Goal: Download file/media

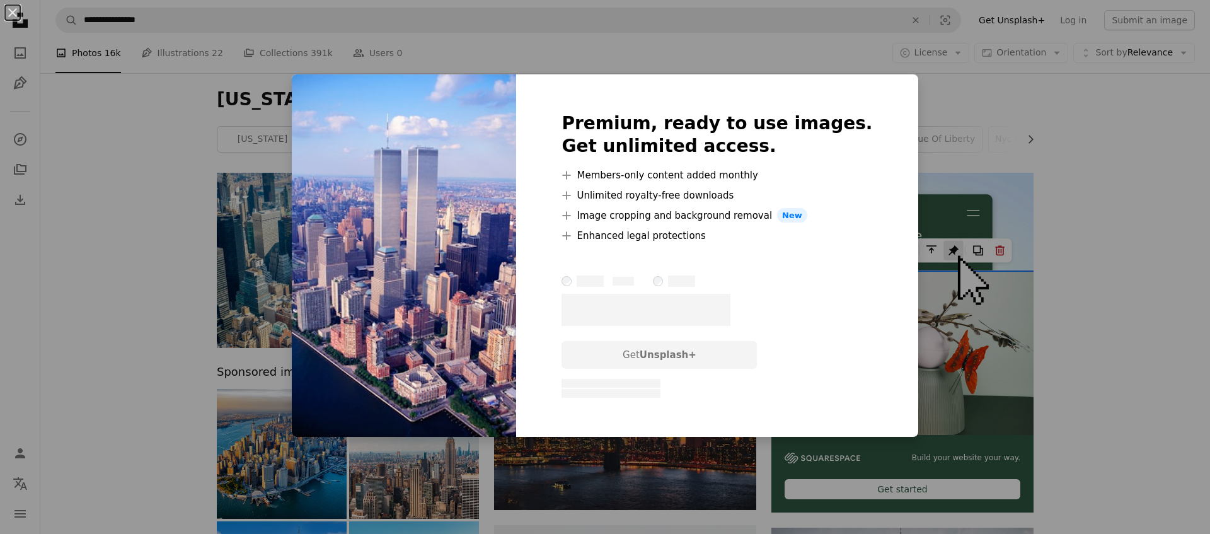
scroll to position [15594, 0]
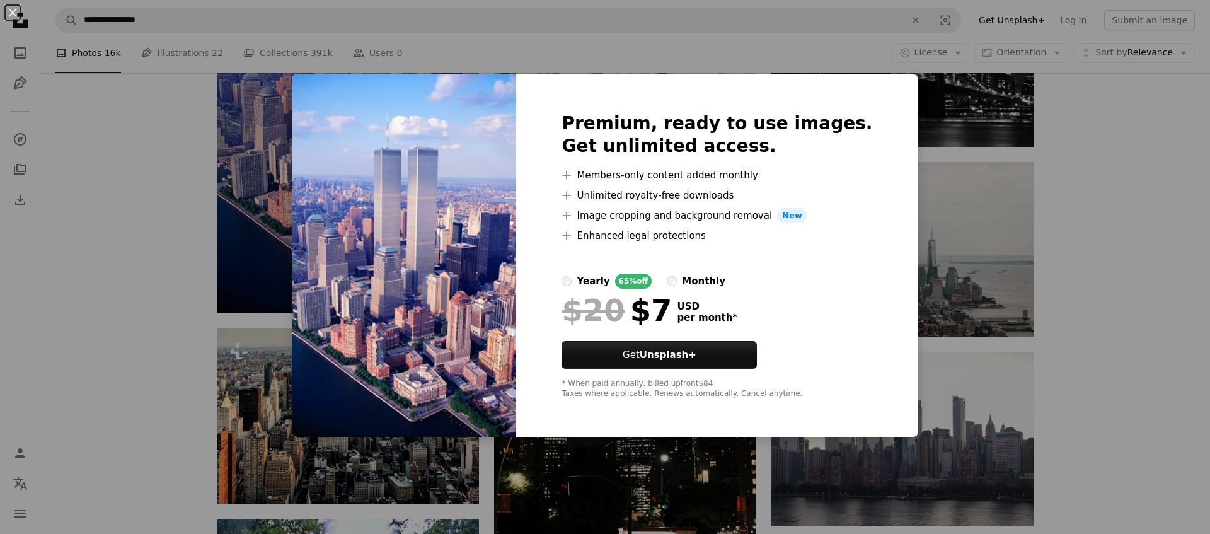
click at [157, 187] on div "An X shape Premium, ready to use images. Get unlimited access. A plus sign Memb…" at bounding box center [605, 267] width 1210 height 534
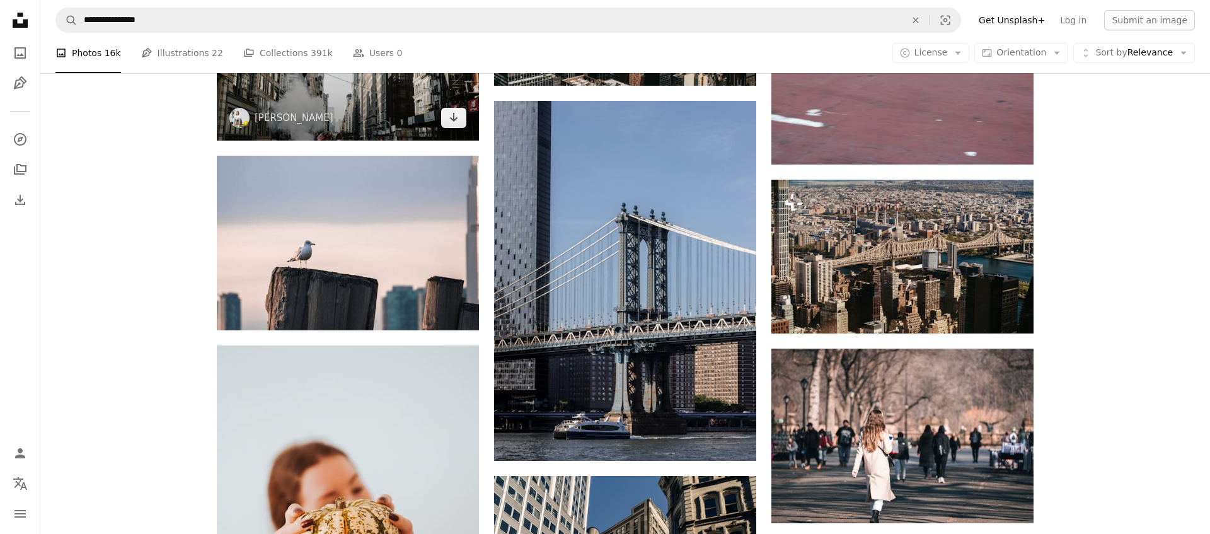
scroll to position [25970, 0]
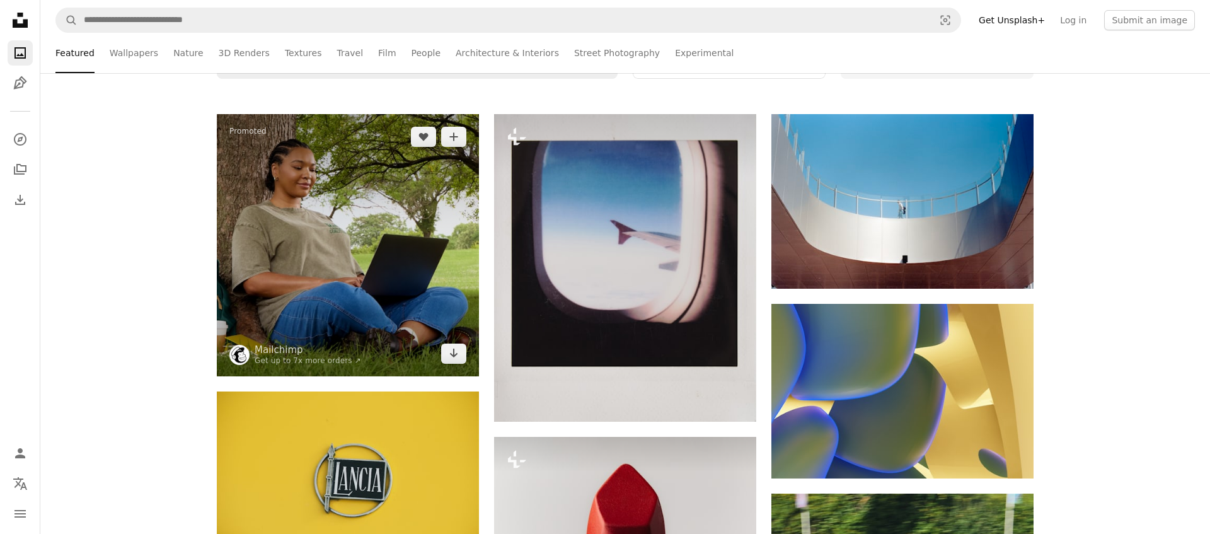
scroll to position [225, 0]
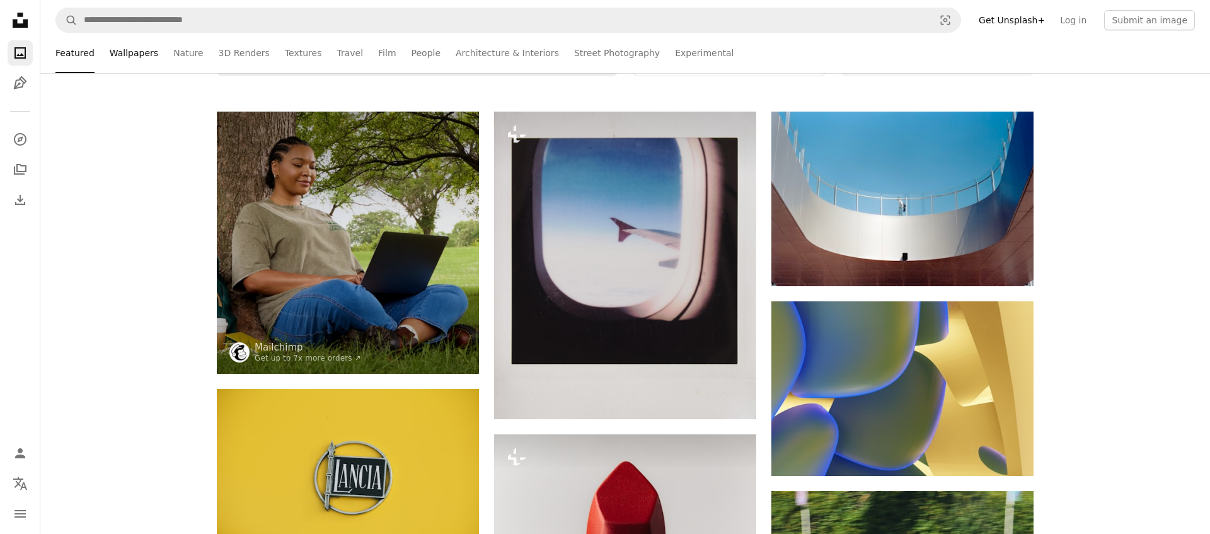
click at [158, 51] on link "Wallpapers" at bounding box center [134, 53] width 49 height 40
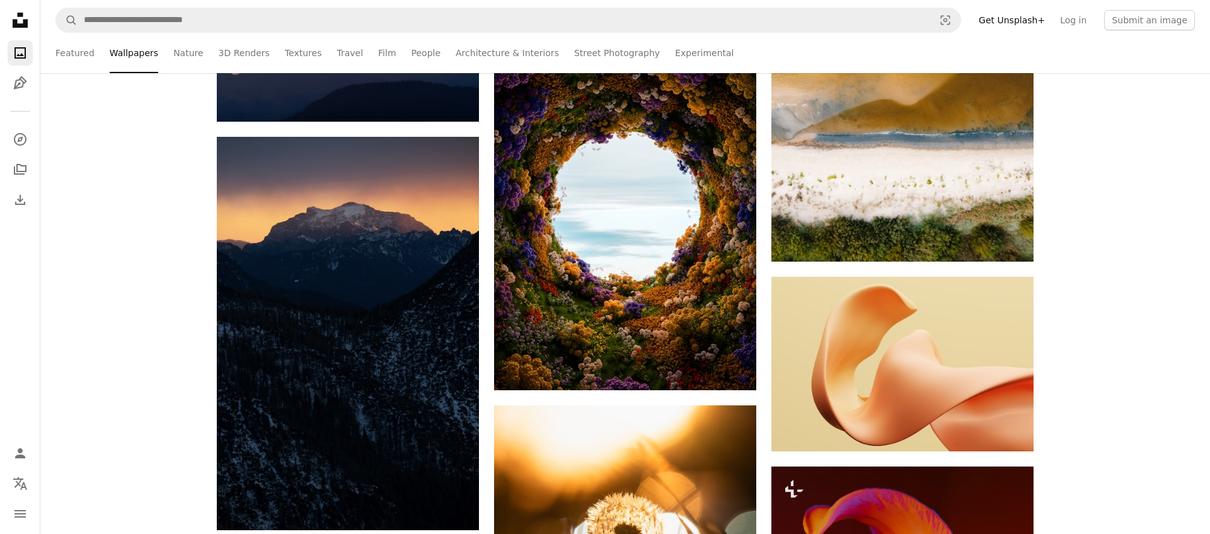
scroll to position [2138, 0]
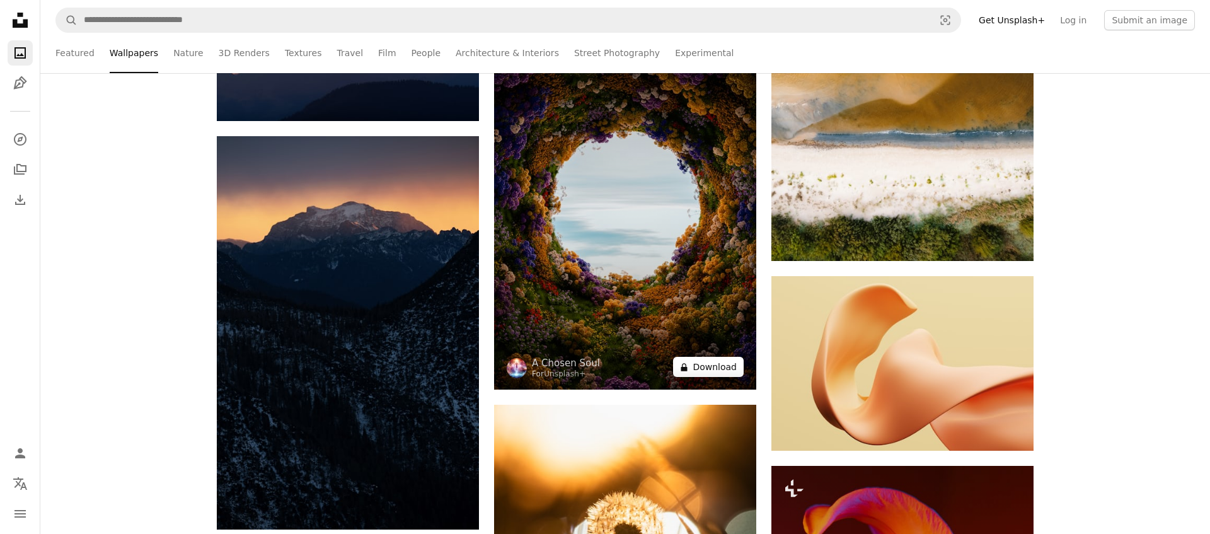
click at [675, 366] on button "A lock Download" at bounding box center [708, 367] width 71 height 20
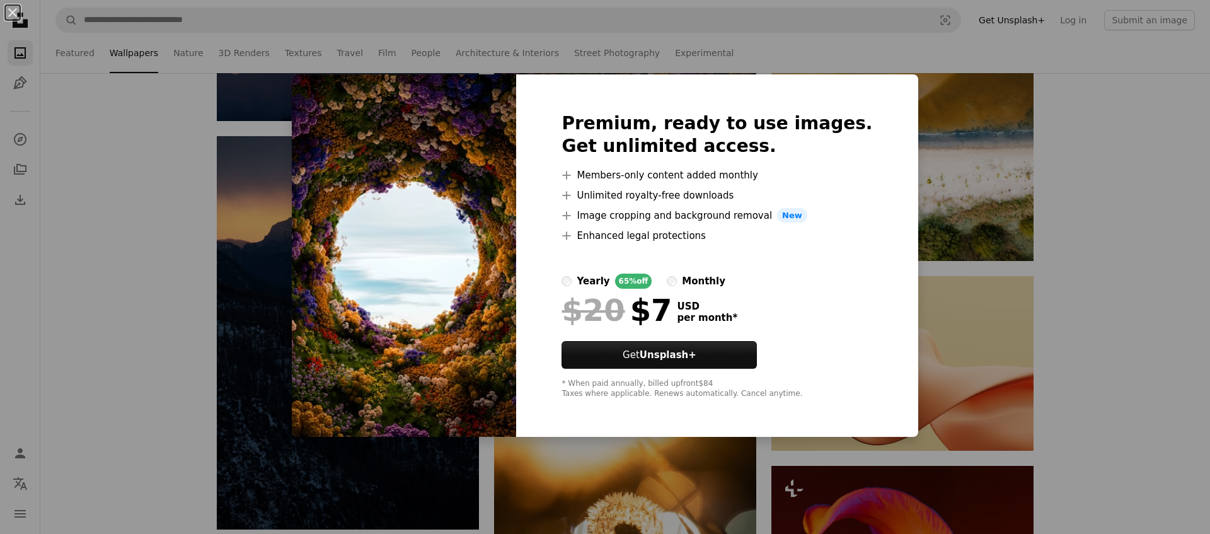
click at [150, 149] on div "An X shape Premium, ready to use images. Get unlimited access. A plus sign Memb…" at bounding box center [605, 267] width 1210 height 534
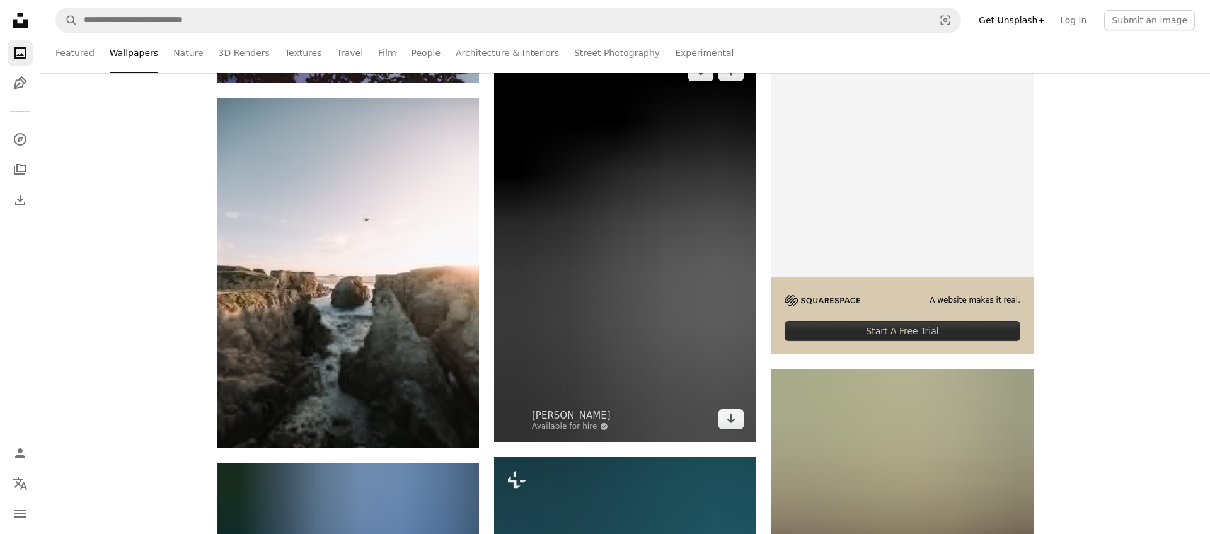
scroll to position [3765, 0]
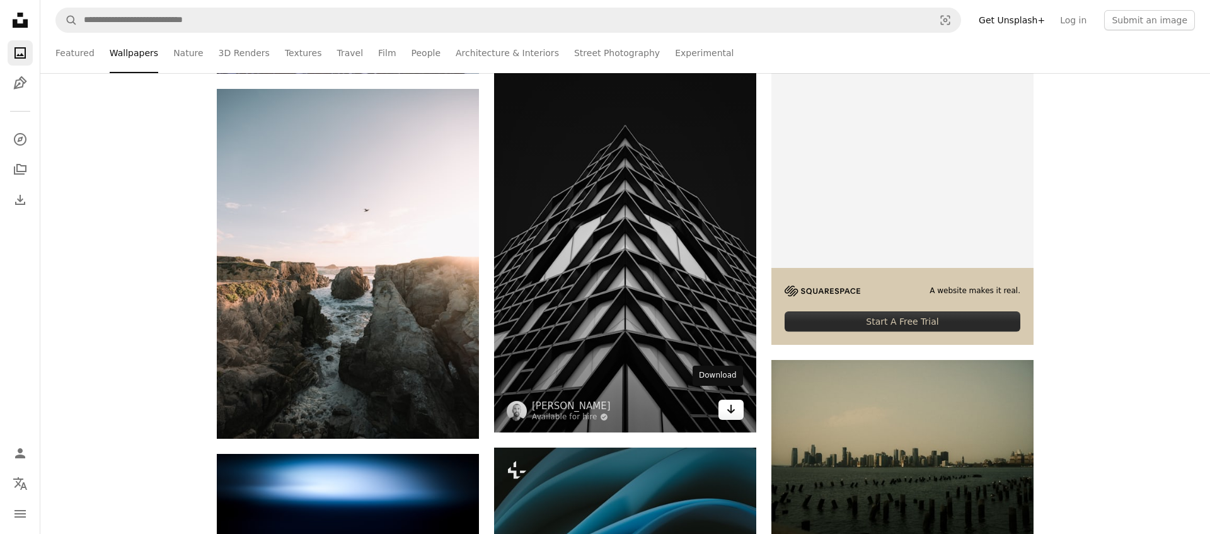
click at [731, 405] on icon "Download" at bounding box center [731, 408] width 8 height 9
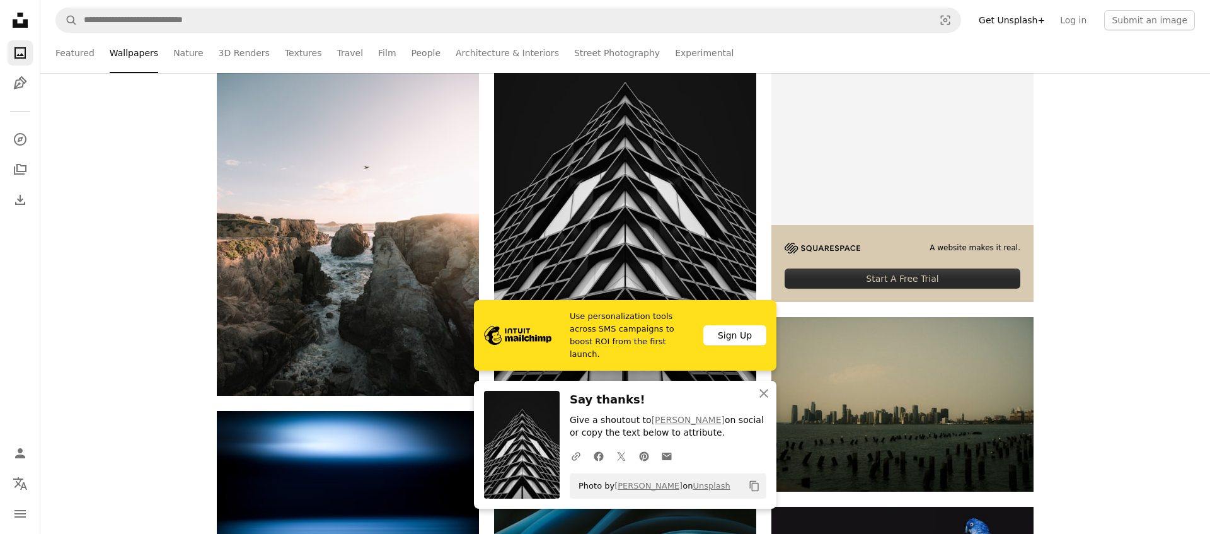
scroll to position [3813, 0]
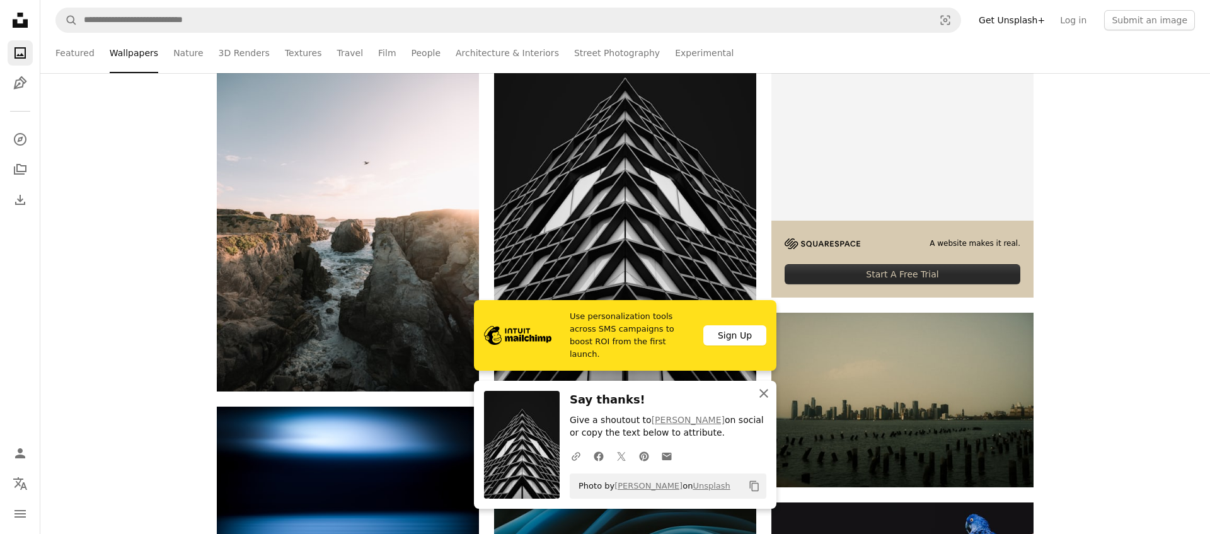
click at [762, 389] on icon "button" at bounding box center [763, 393] width 9 height 9
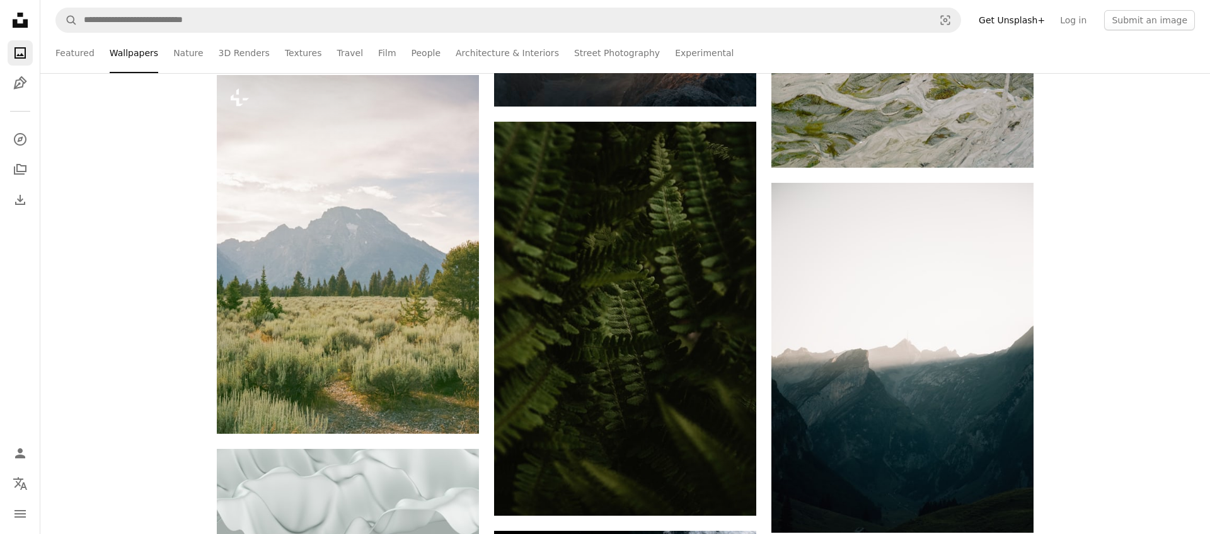
scroll to position [8655, 0]
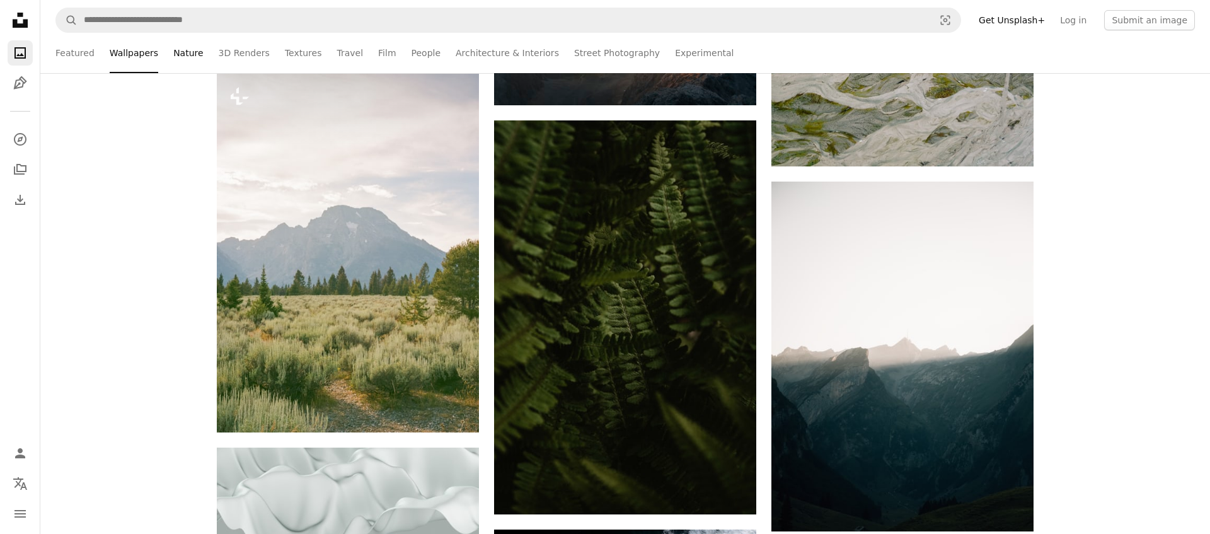
click at [203, 51] on link "Nature" at bounding box center [188, 53] width 30 height 40
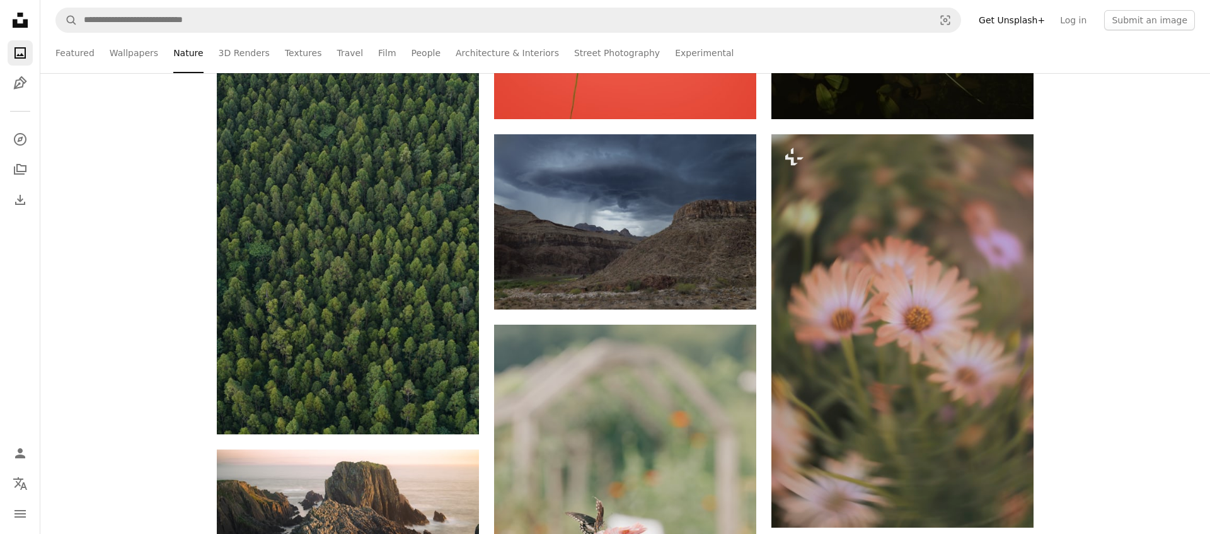
scroll to position [13324, 0]
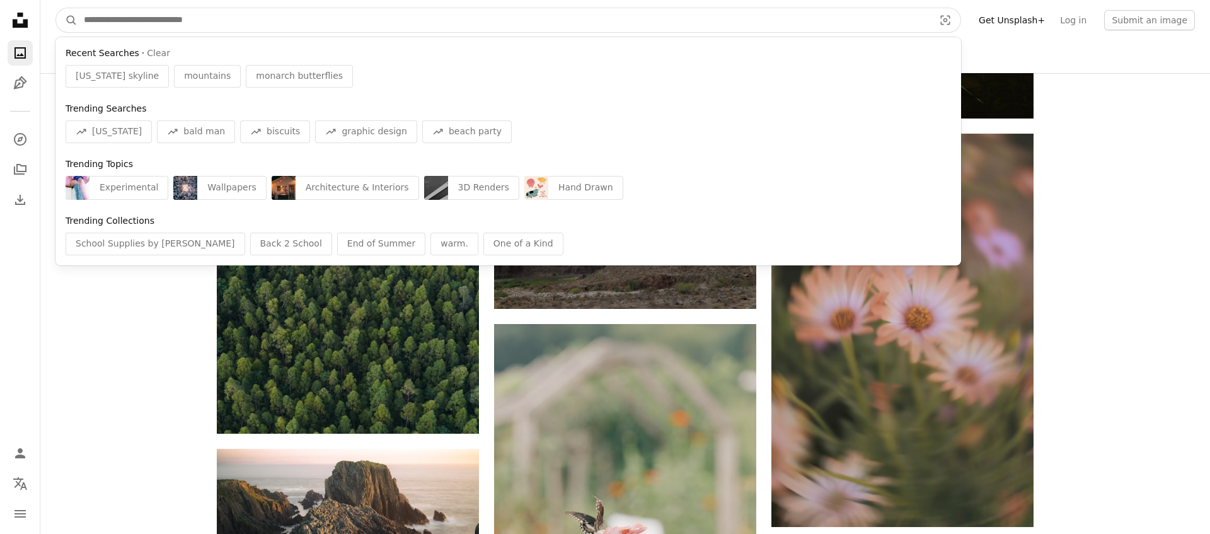
click at [392, 21] on input "Find visuals sitewide" at bounding box center [503, 20] width 852 height 24
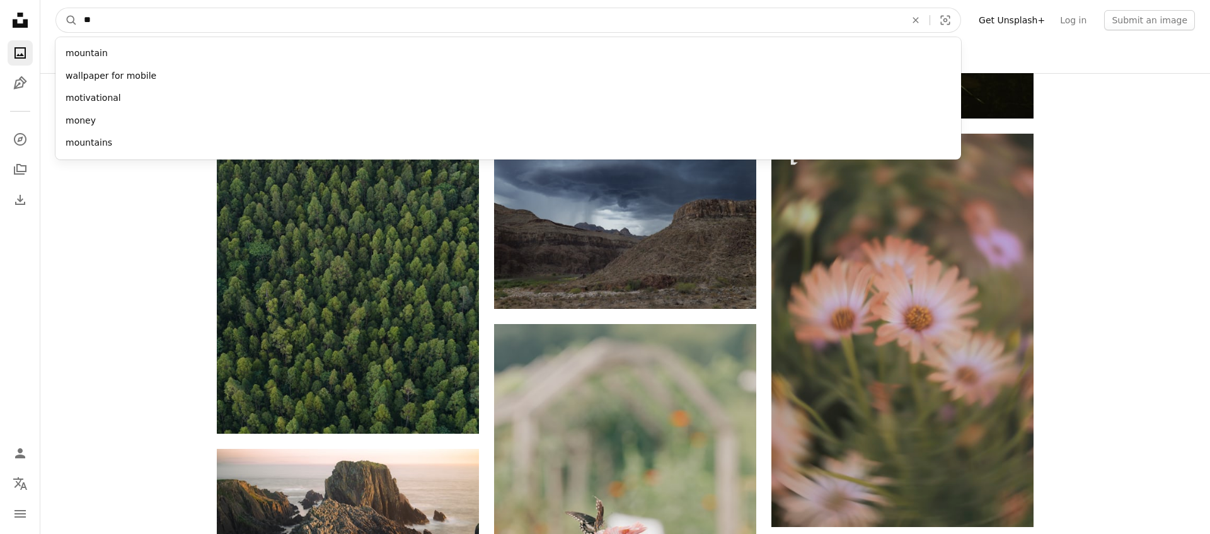
type input "***"
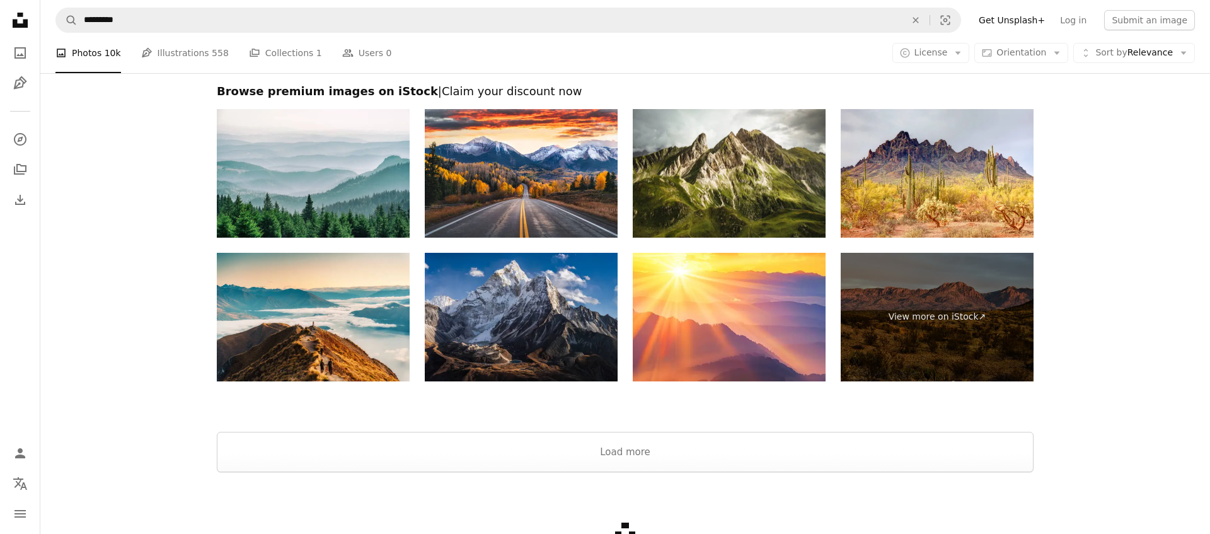
scroll to position [2309, 0]
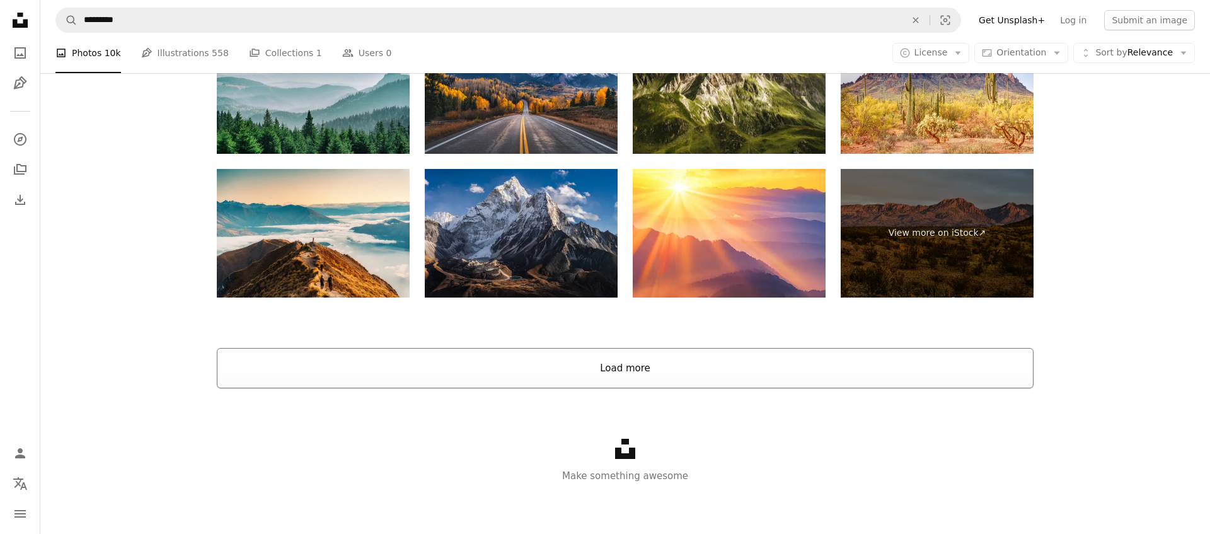
click at [486, 359] on button "Load more" at bounding box center [625, 368] width 816 height 40
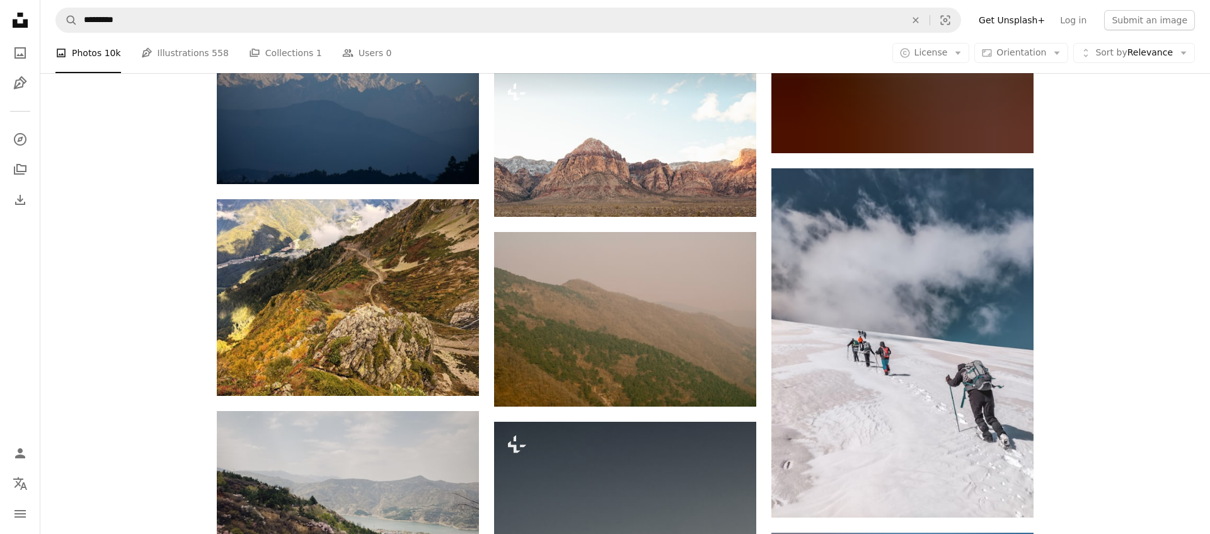
scroll to position [10577, 0]
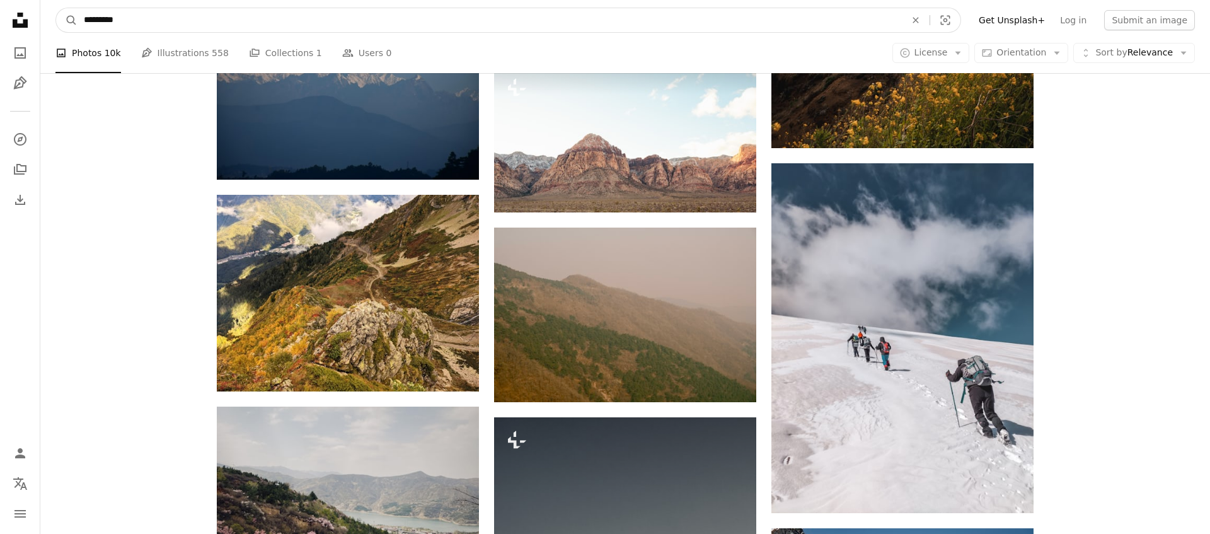
click at [181, 18] on input "*********" at bounding box center [489, 20] width 824 height 24
type input "**********"
click button "A magnifying glass" at bounding box center [66, 20] width 21 height 24
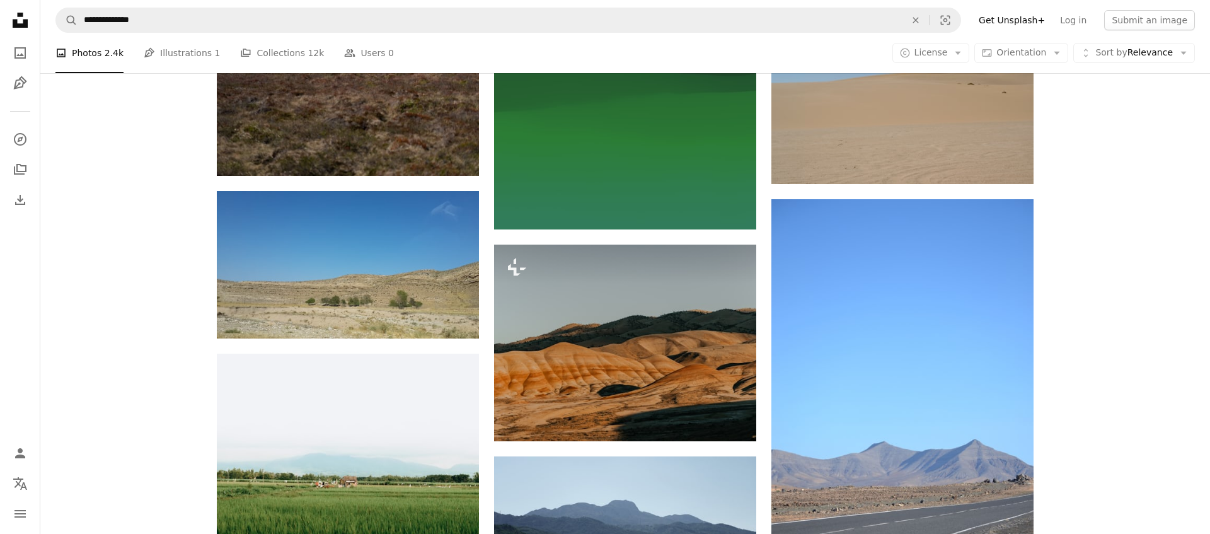
scroll to position [57876, 0]
